Goal: Answer question/provide support: Answer question/provide support

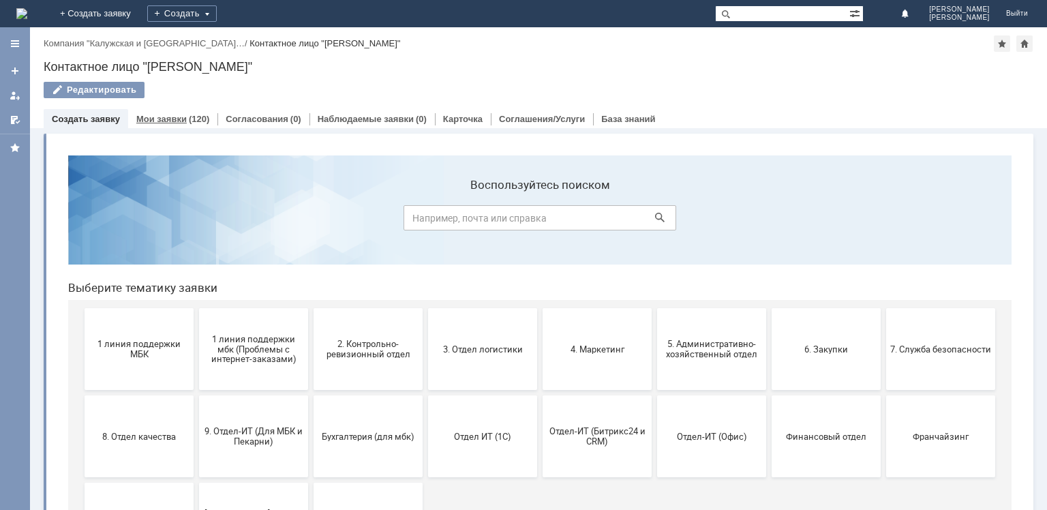
click at [154, 115] on link "Мои заявки" at bounding box center [161, 119] width 50 height 10
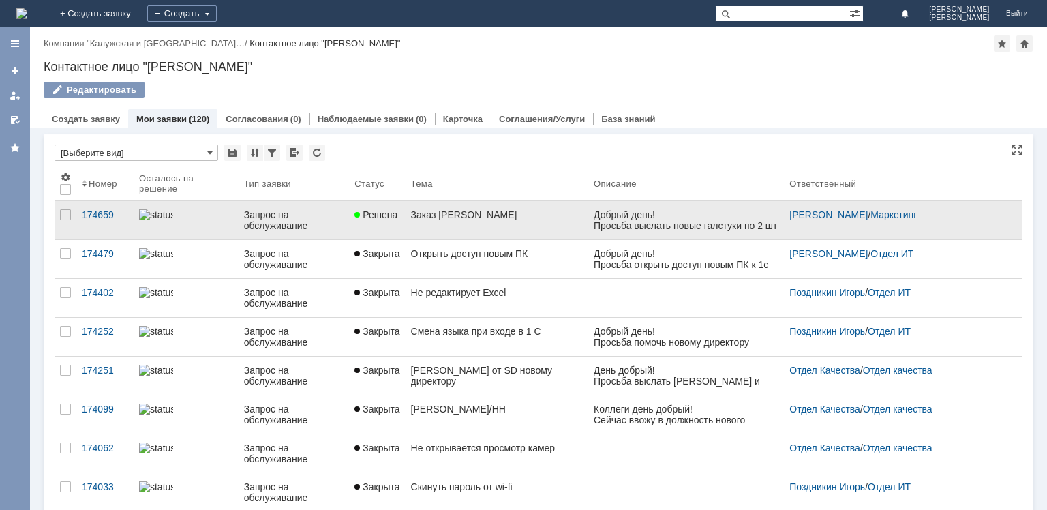
click at [449, 237] on link "Заказ [PERSON_NAME]" at bounding box center [497, 220] width 183 height 38
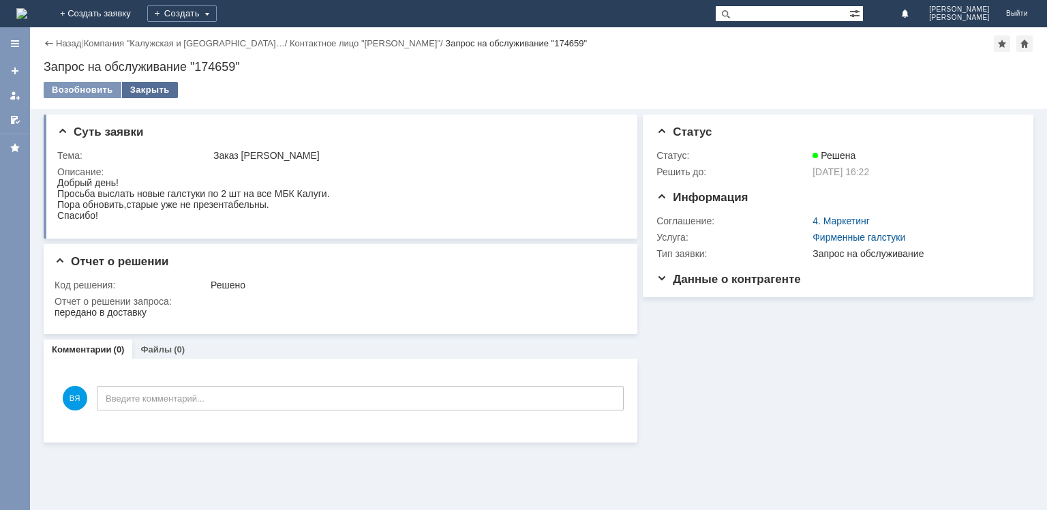
click at [158, 87] on div "Закрыть" at bounding box center [150, 90] width 56 height 16
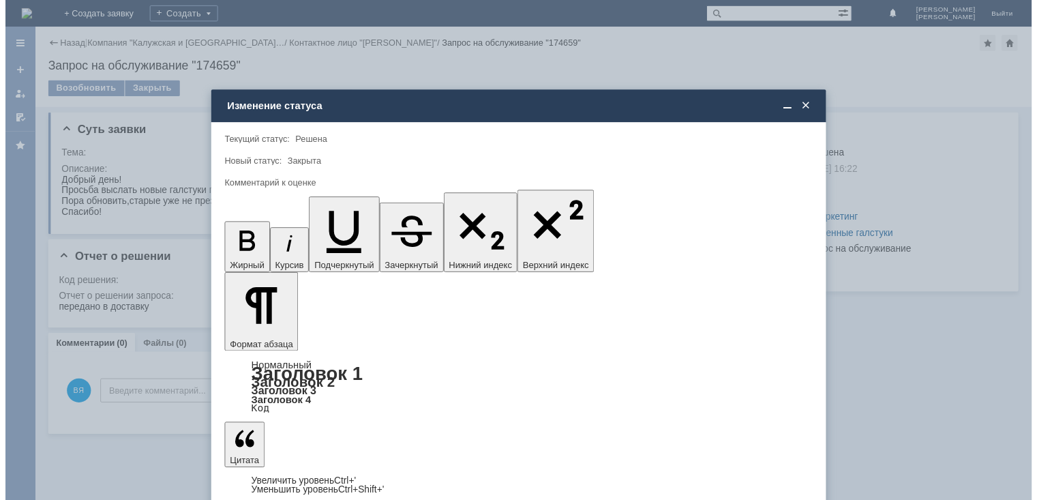
scroll to position [16, 0]
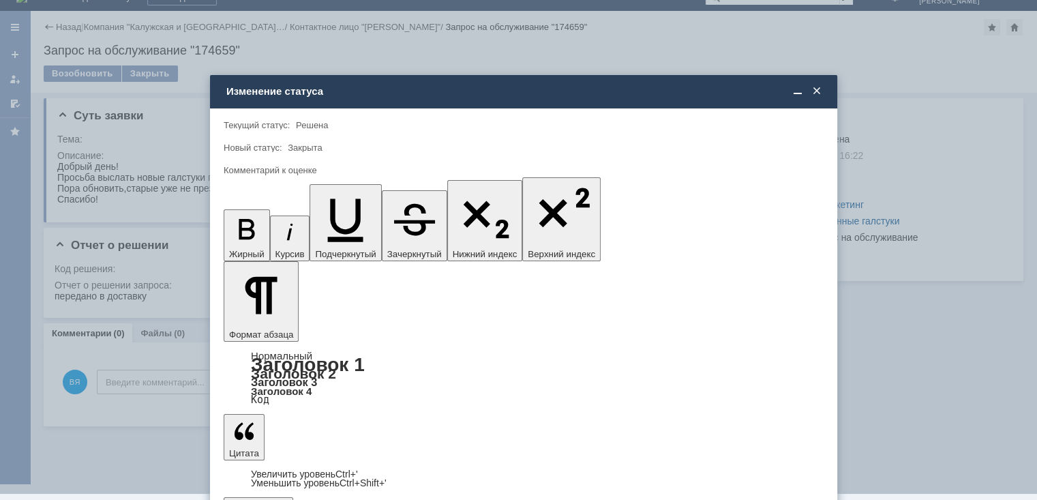
click at [303, 466] on span "5 - Отлично" at bounding box center [524, 469] width 582 height 11
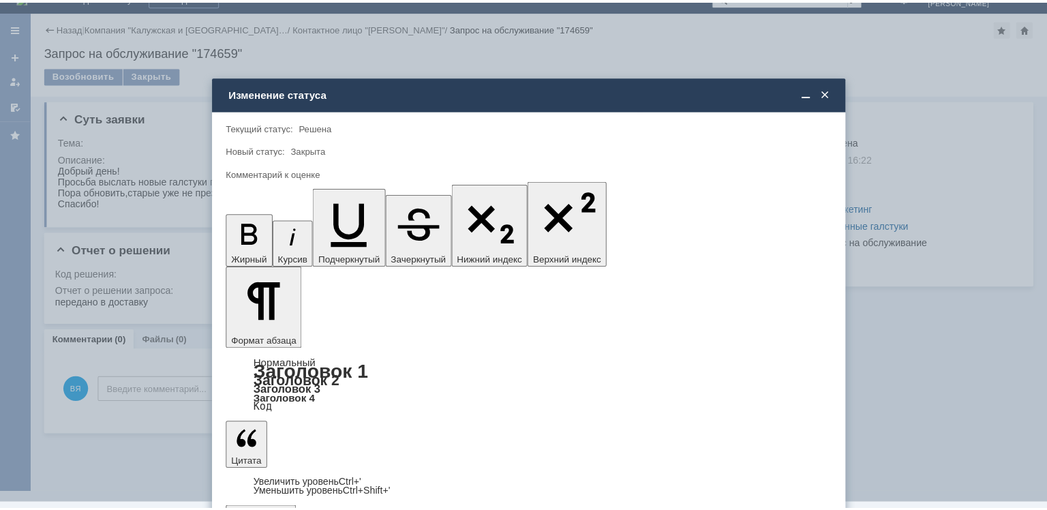
scroll to position [0, 0]
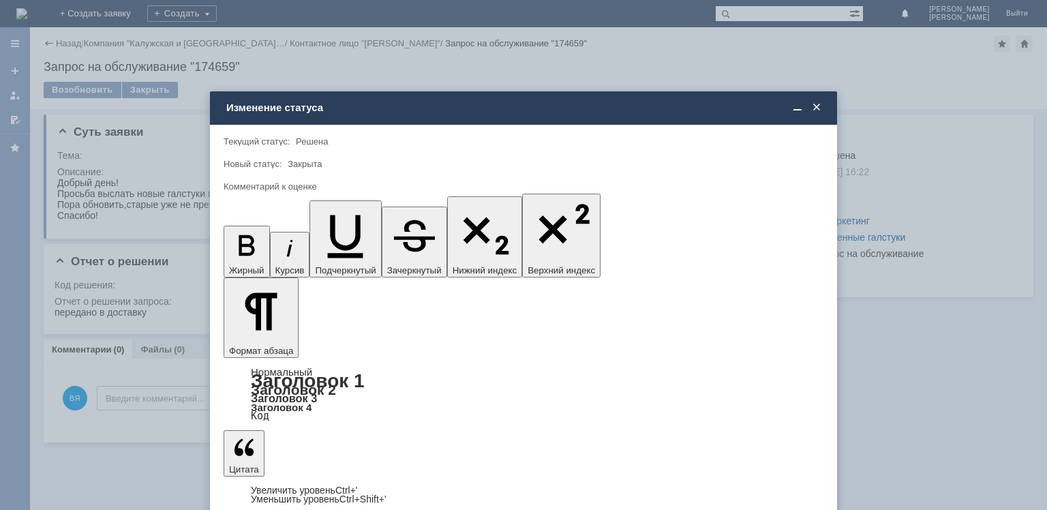
type input "5 - Отлично"
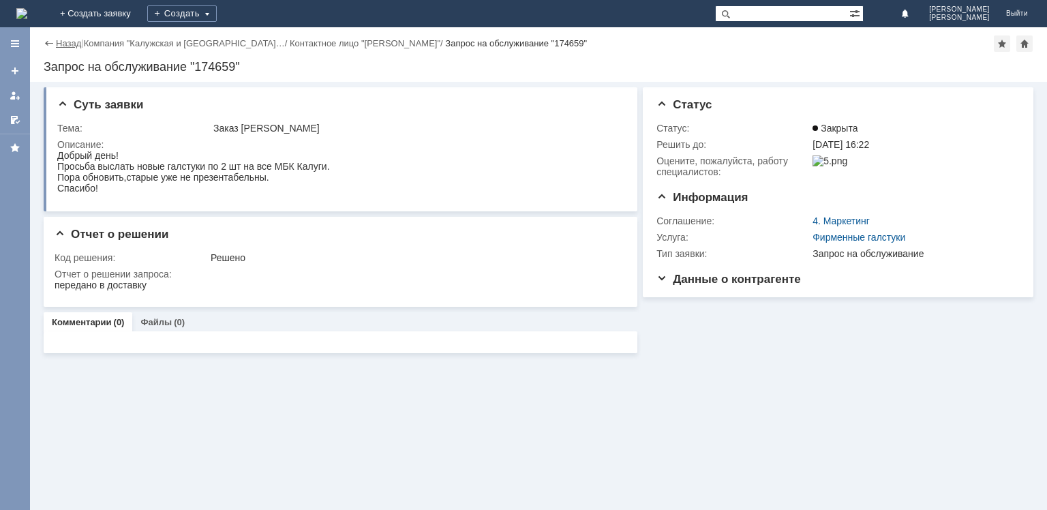
click at [68, 47] on link "Назад" at bounding box center [68, 43] width 25 height 10
